Goal: Entertainment & Leisure: Consume media (video, audio)

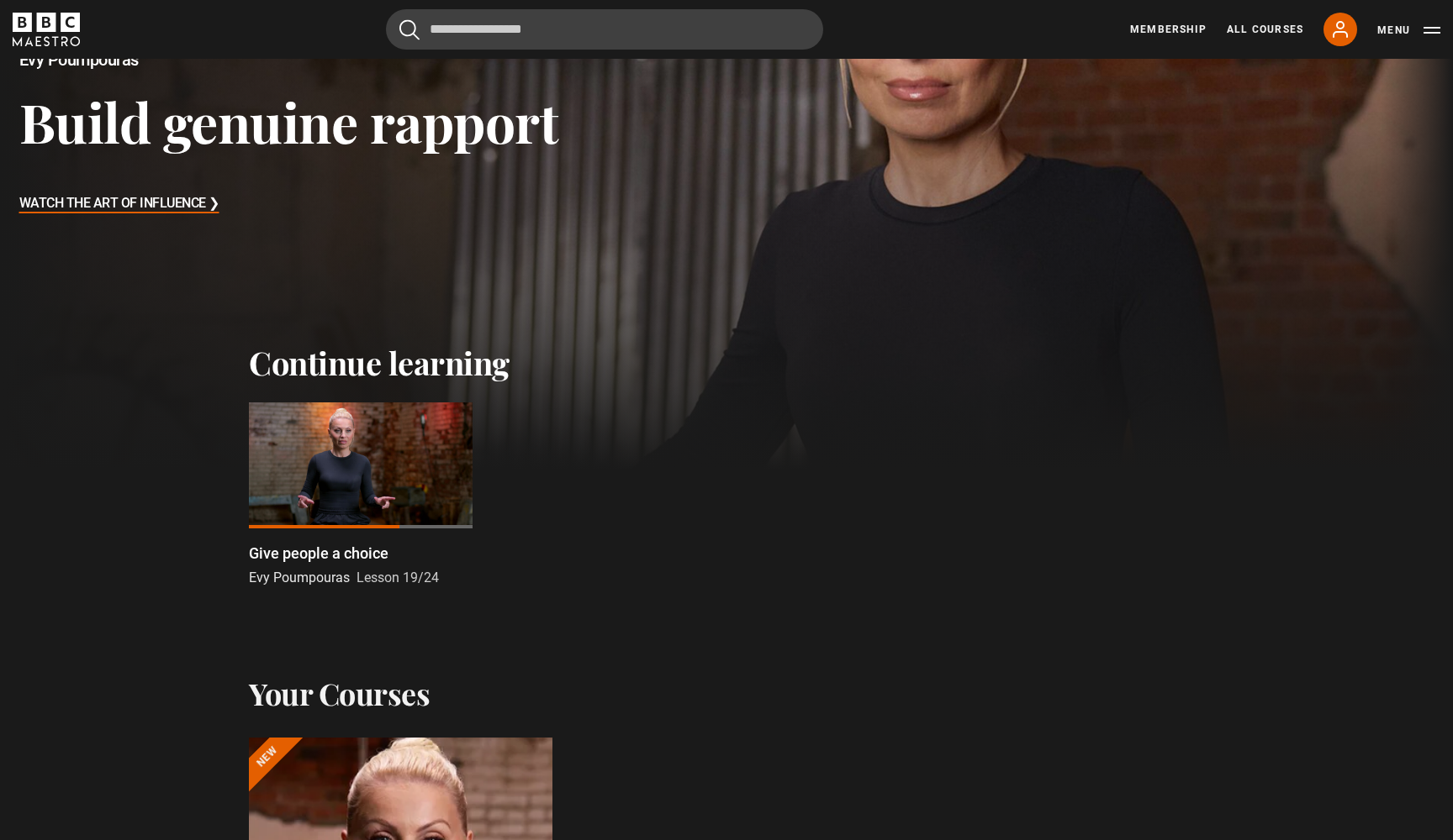
scroll to position [370, 0]
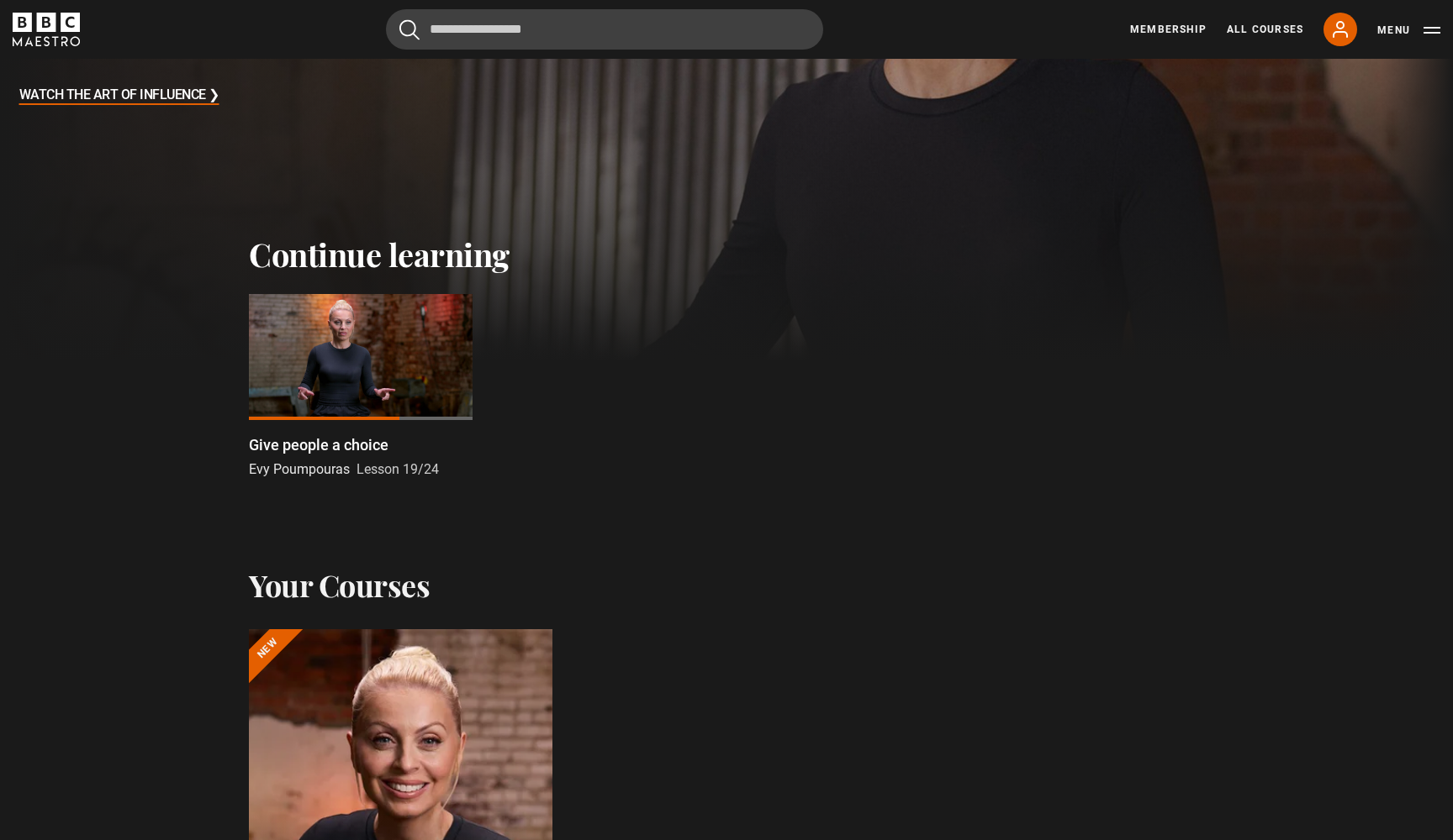
click at [368, 388] on div at bounding box center [360, 357] width 223 height 126
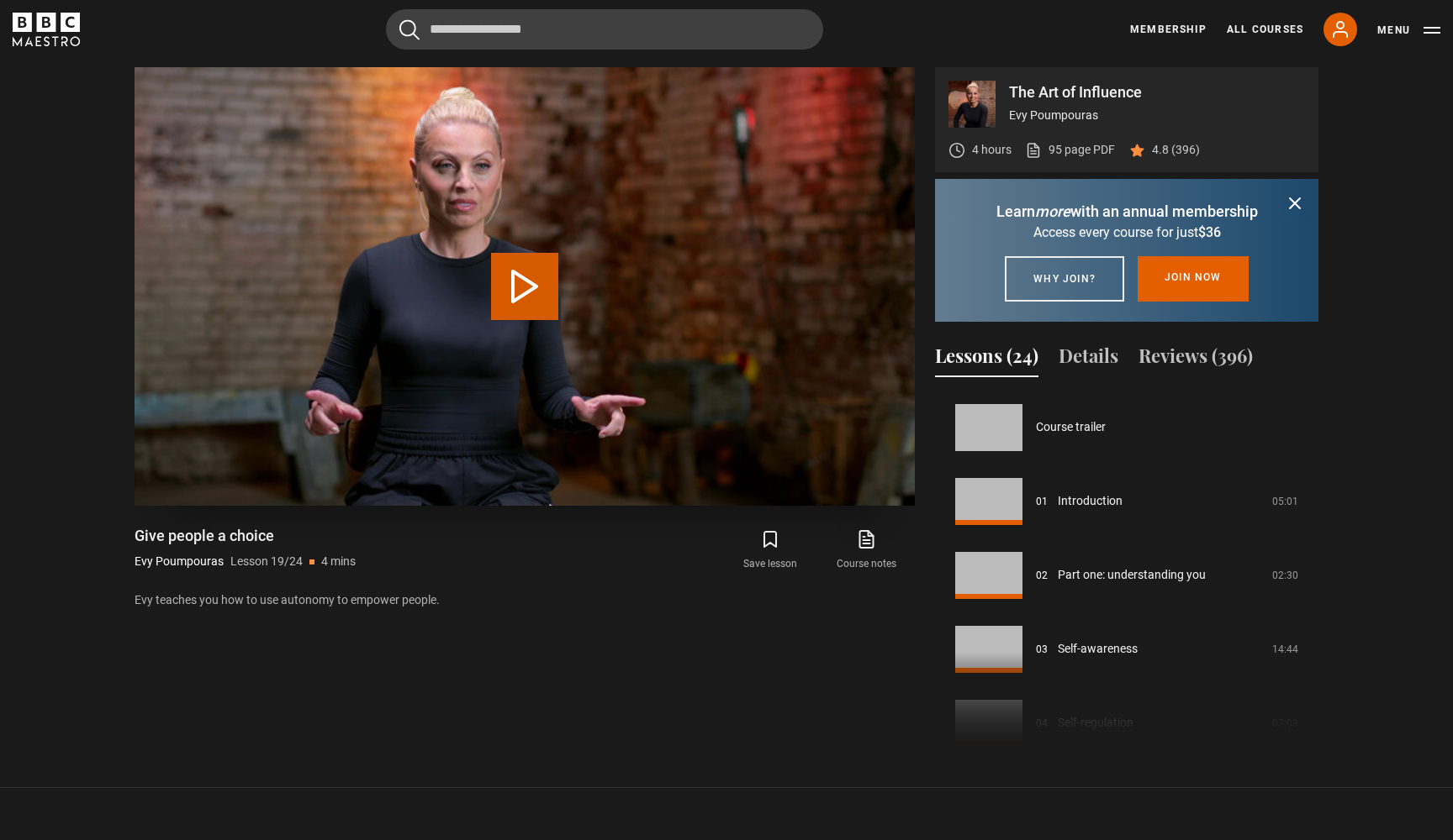
scroll to position [1331, 0]
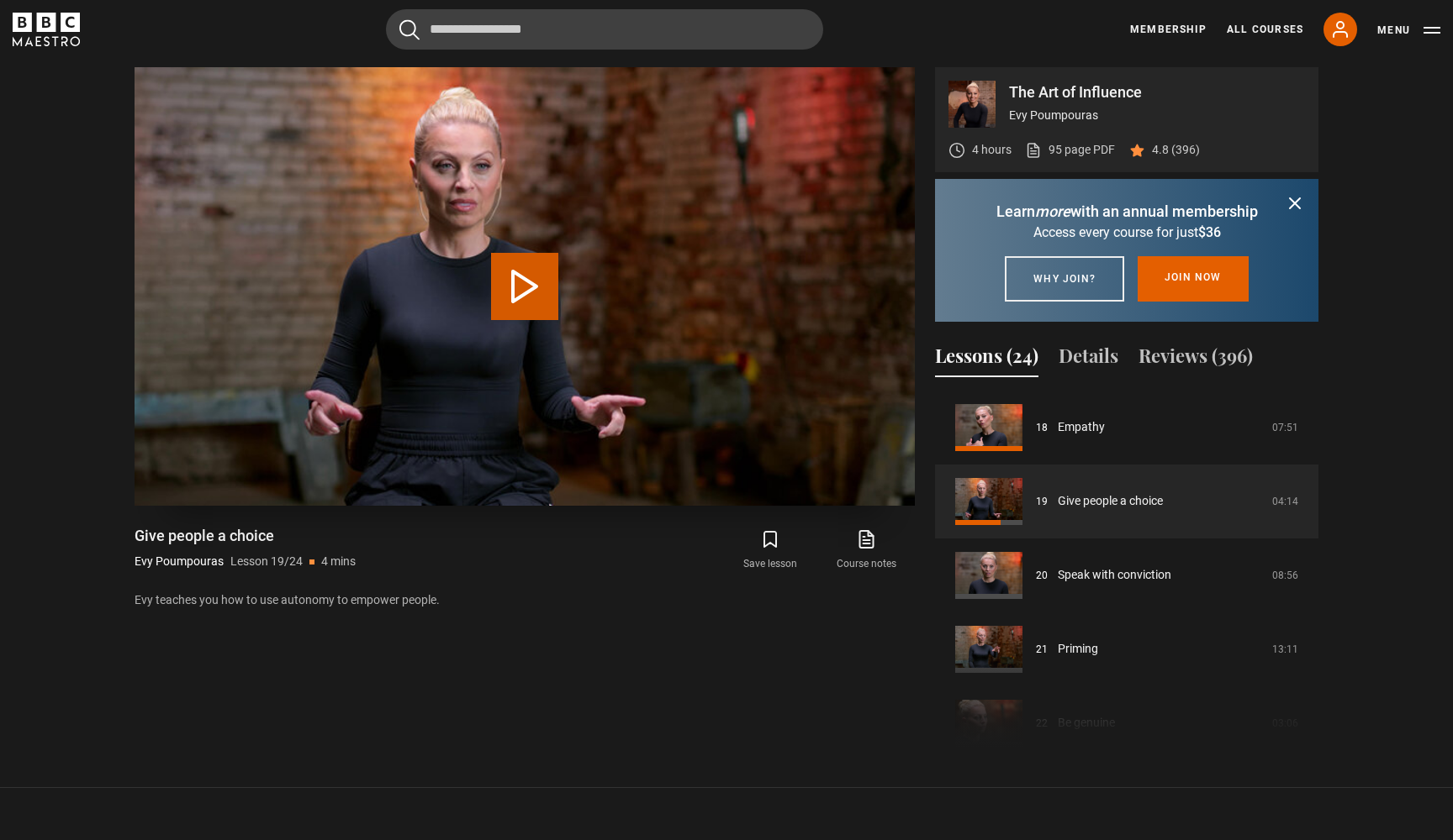
click at [536, 285] on button "Play Lesson Give people a choice" at bounding box center [524, 286] width 68 height 68
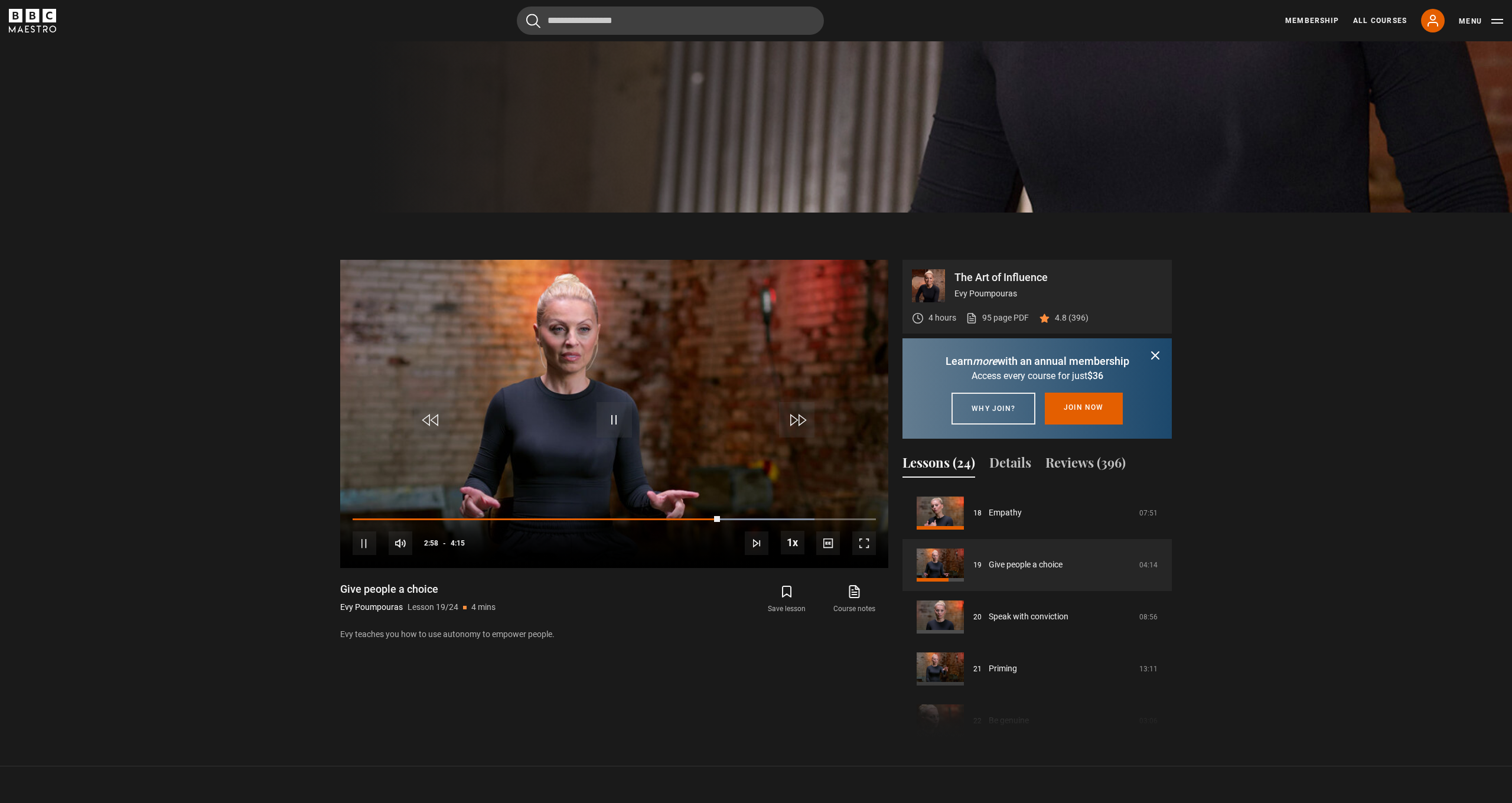
drag, startPoint x: 1156, startPoint y: 356, endPoint x: 1149, endPoint y: 357, distance: 7.1
click at [1020, 357] on icon "submit" at bounding box center [1155, 355] width 7 height 7
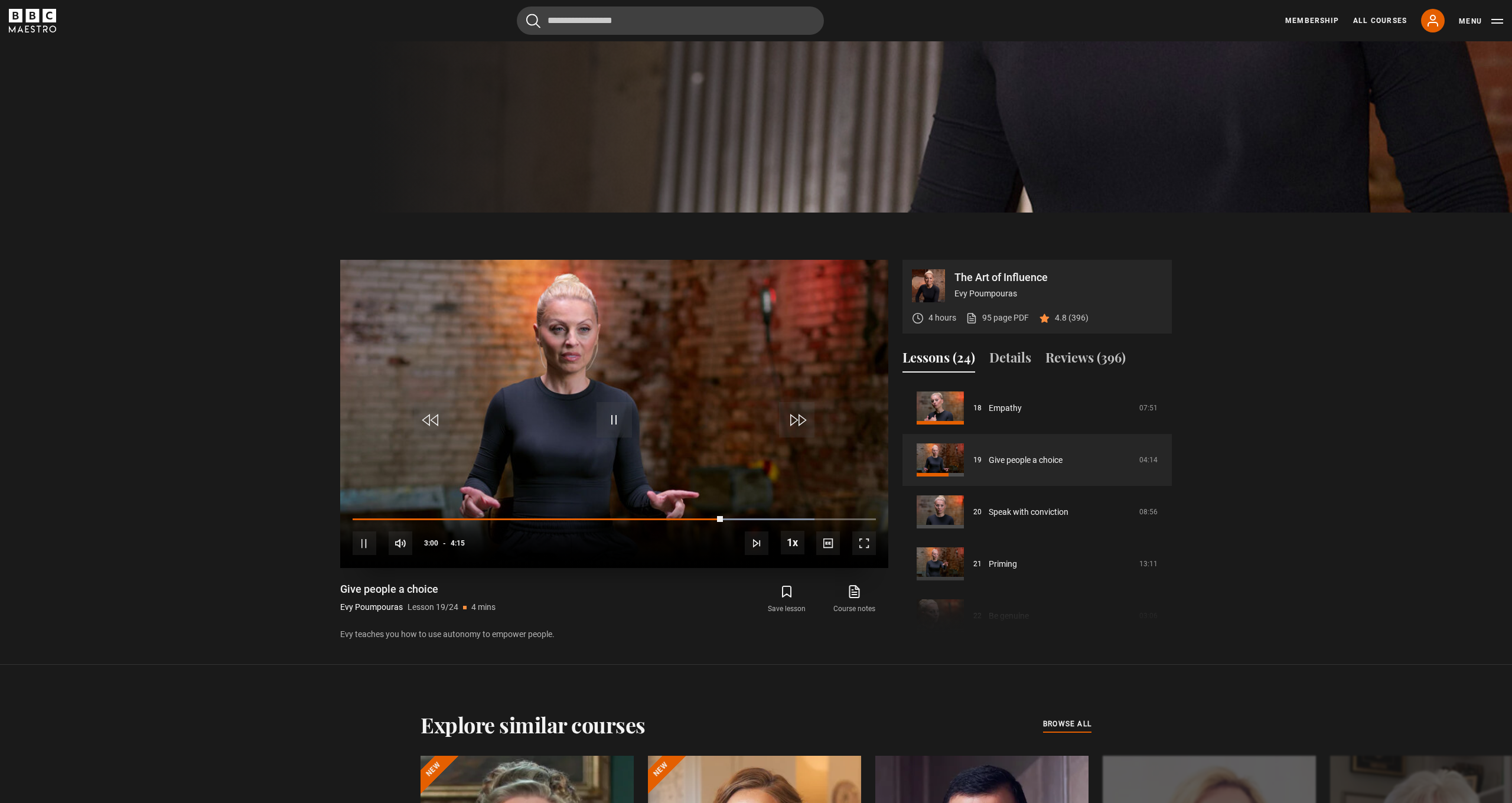
click at [613, 420] on span "Video Player" at bounding box center [615, 420] width 35 height 35
click at [868, 547] on span "Video Player" at bounding box center [864, 543] width 23 height 23
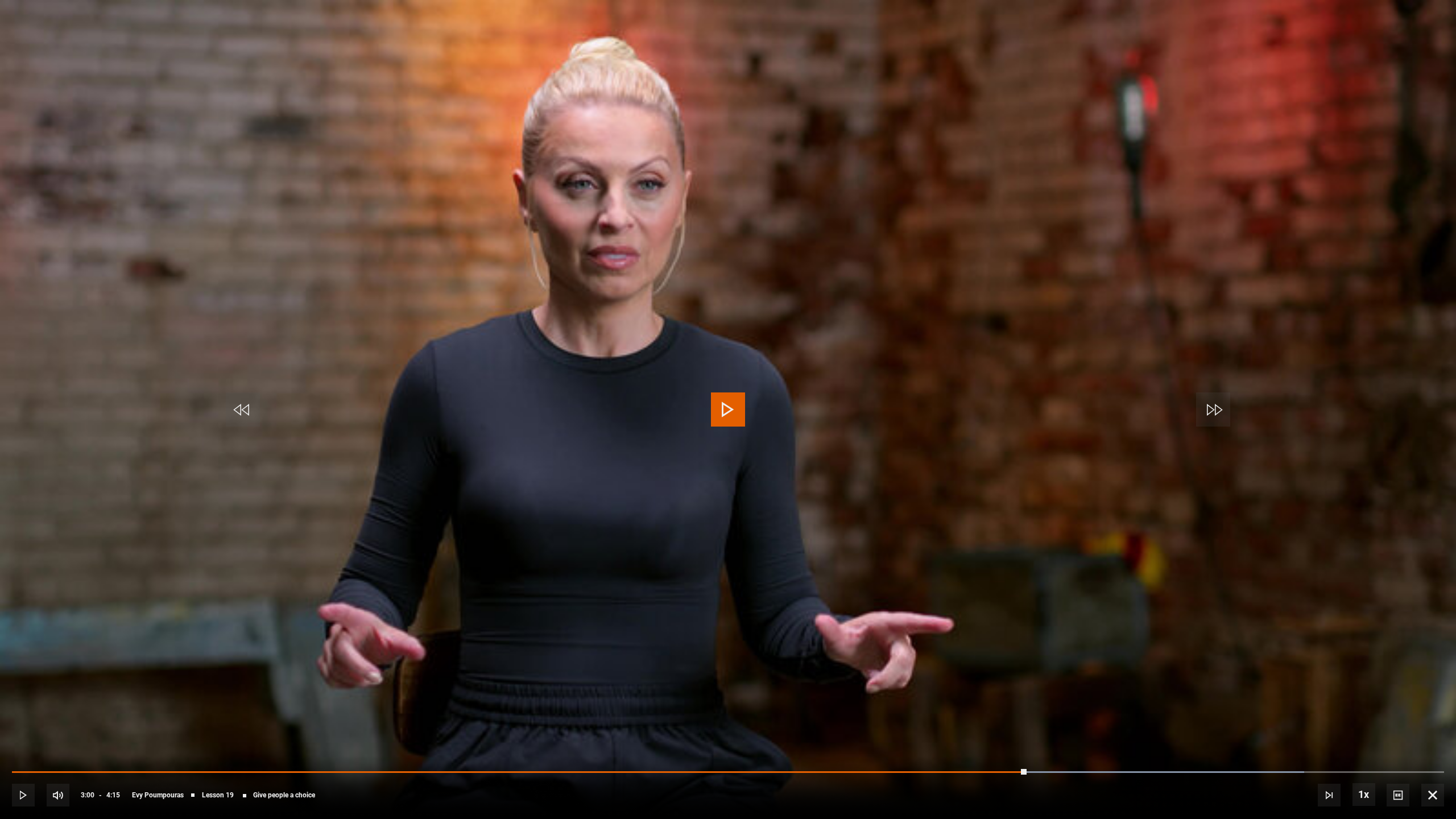
click at [731, 416] on span "Video Player" at bounding box center [728, 410] width 34 height 34
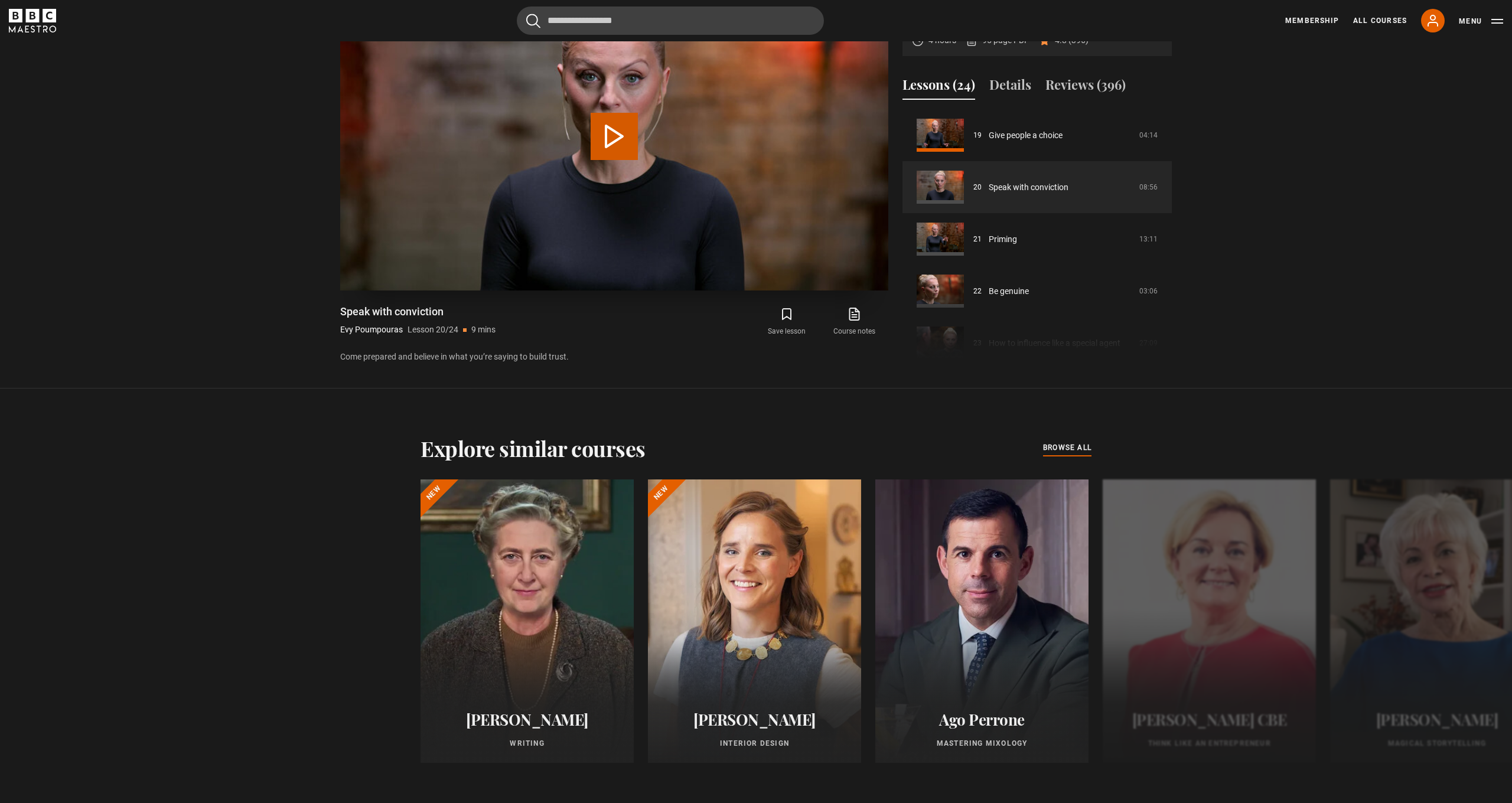
scroll to position [875, 0]
click at [614, 136] on button "Play Lesson Speak with conviction" at bounding box center [614, 135] width 47 height 47
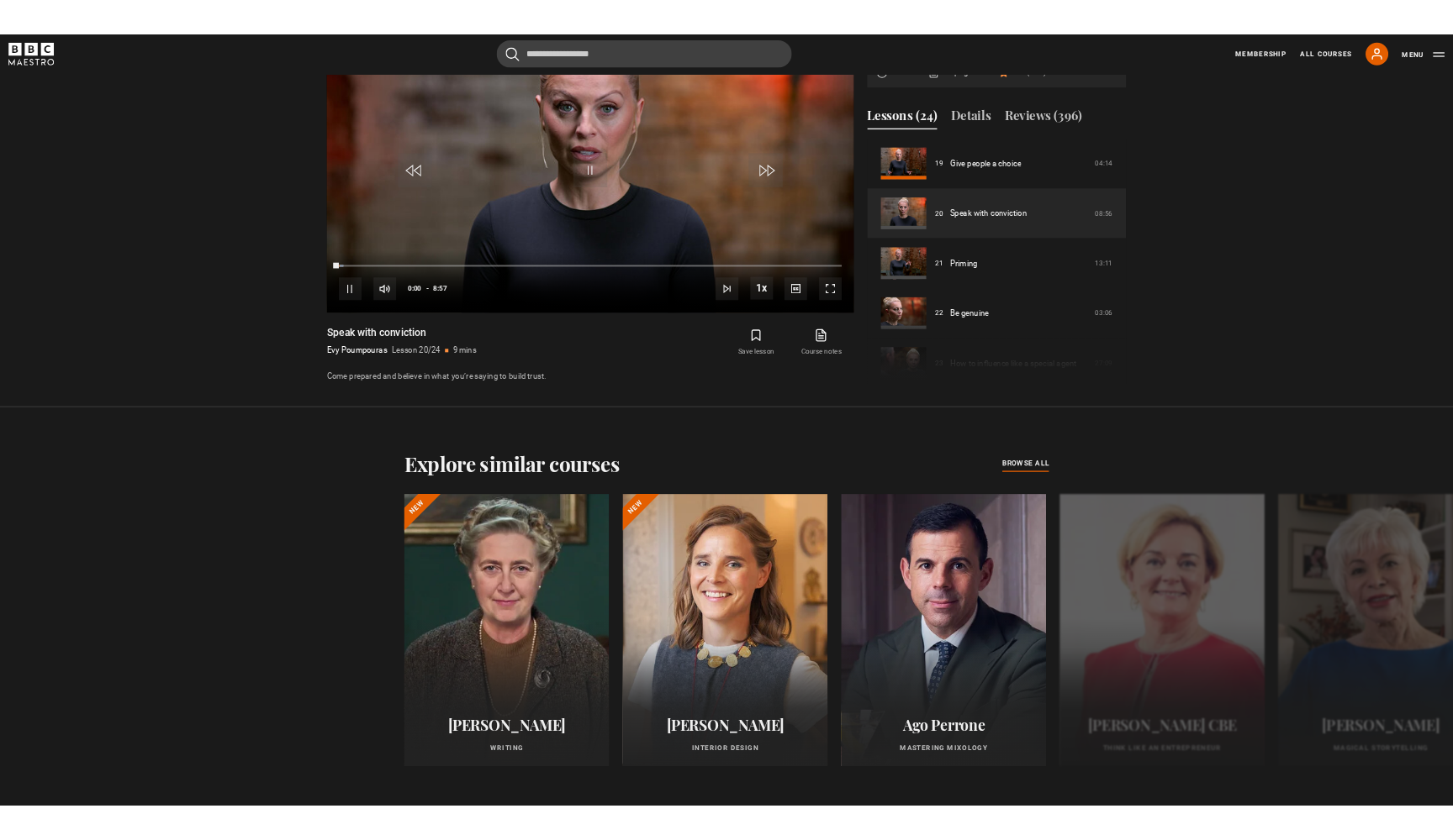
scroll to position [1218, 0]
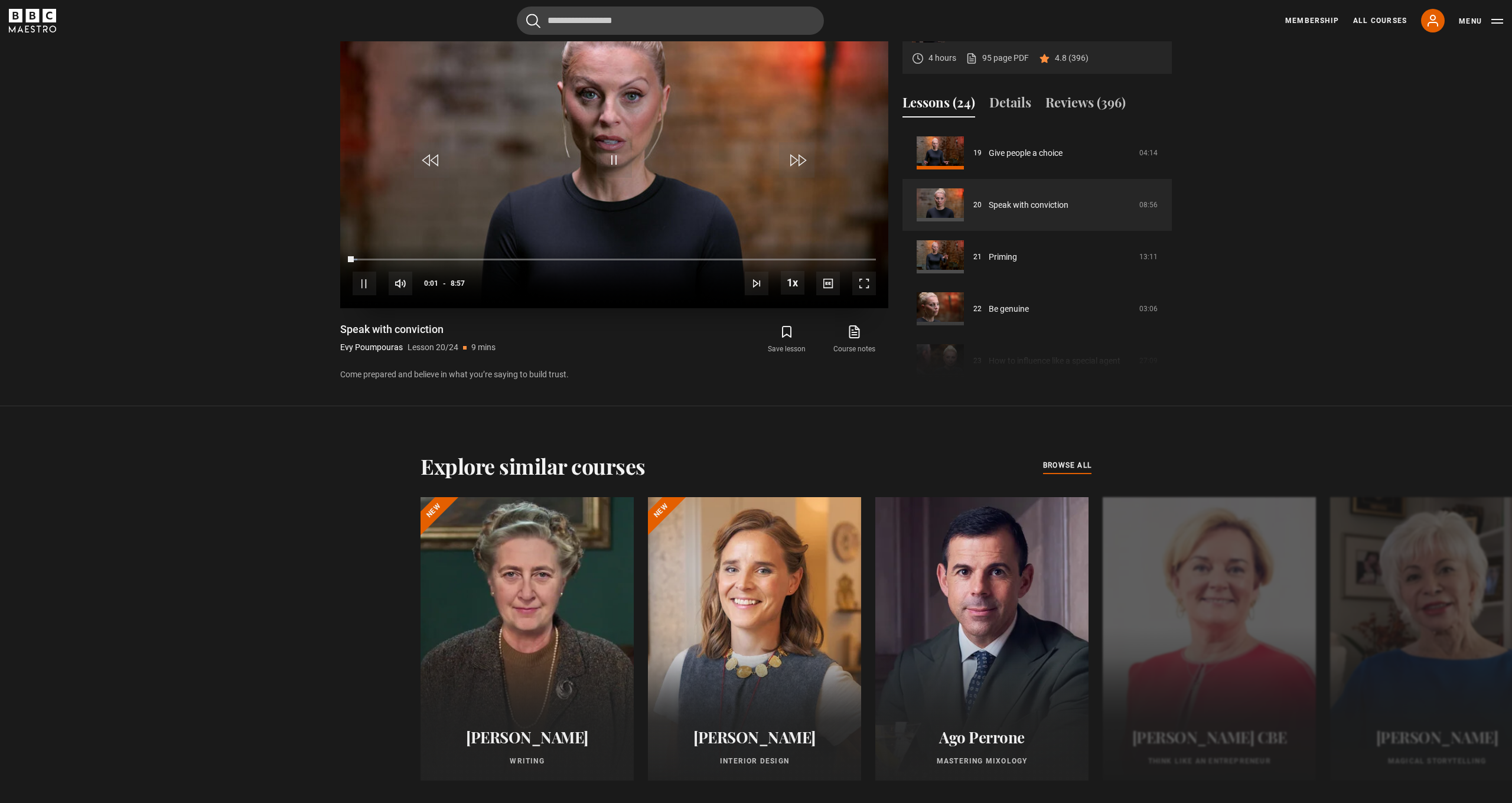
click at [861, 287] on span "Video Player" at bounding box center [864, 283] width 23 height 23
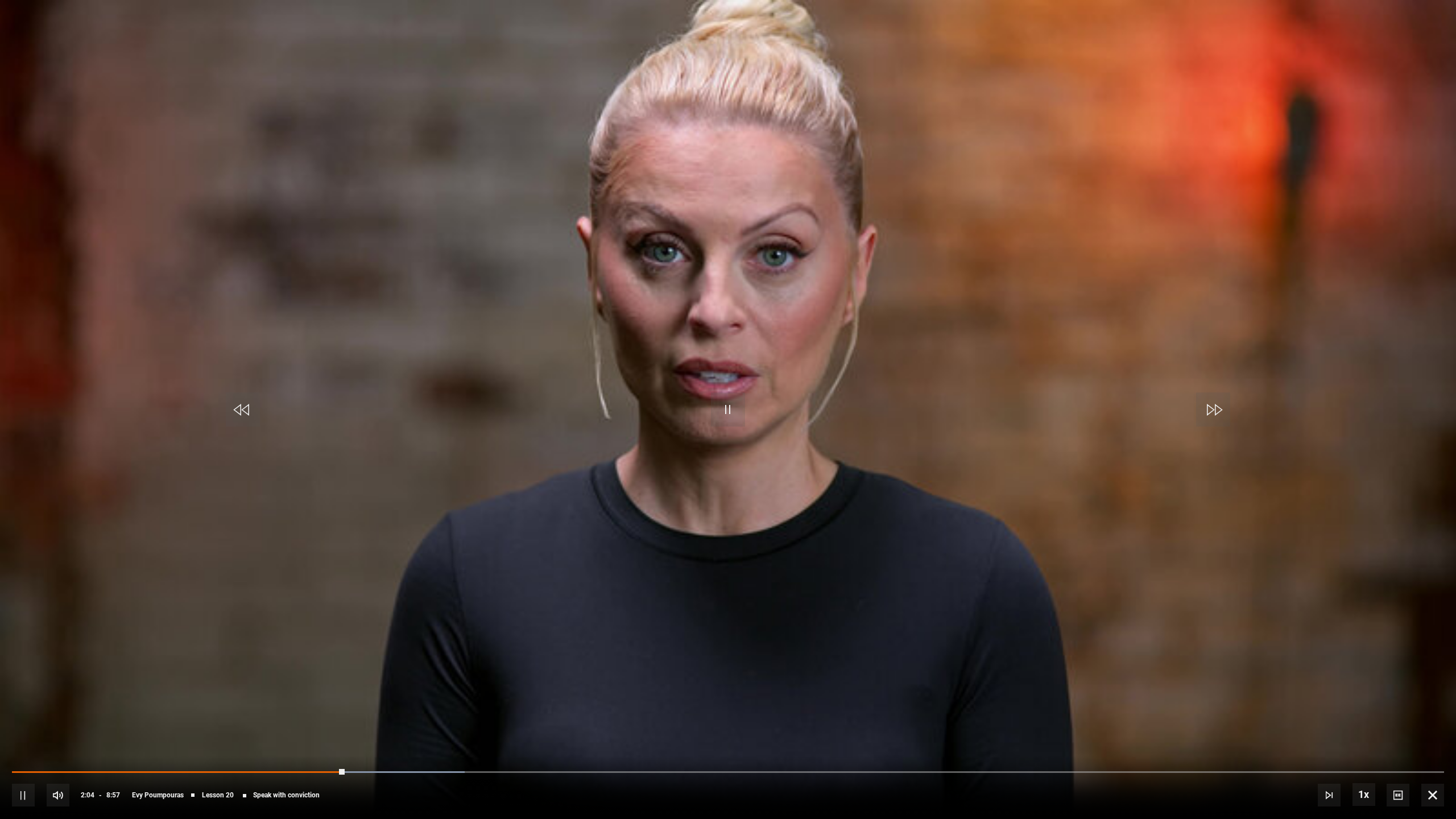
click at [727, 414] on span "Video Player" at bounding box center [728, 410] width 34 height 34
